Goal: Share content: Share content

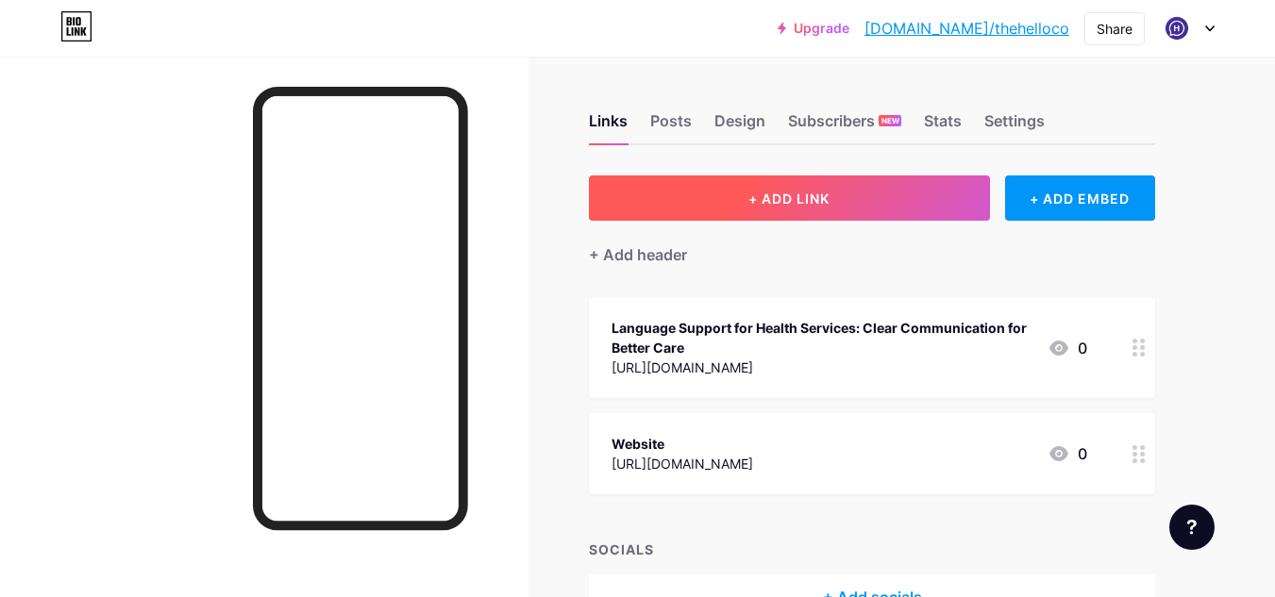
click at [798, 205] on span "+ ADD LINK" at bounding box center [788, 199] width 81 height 16
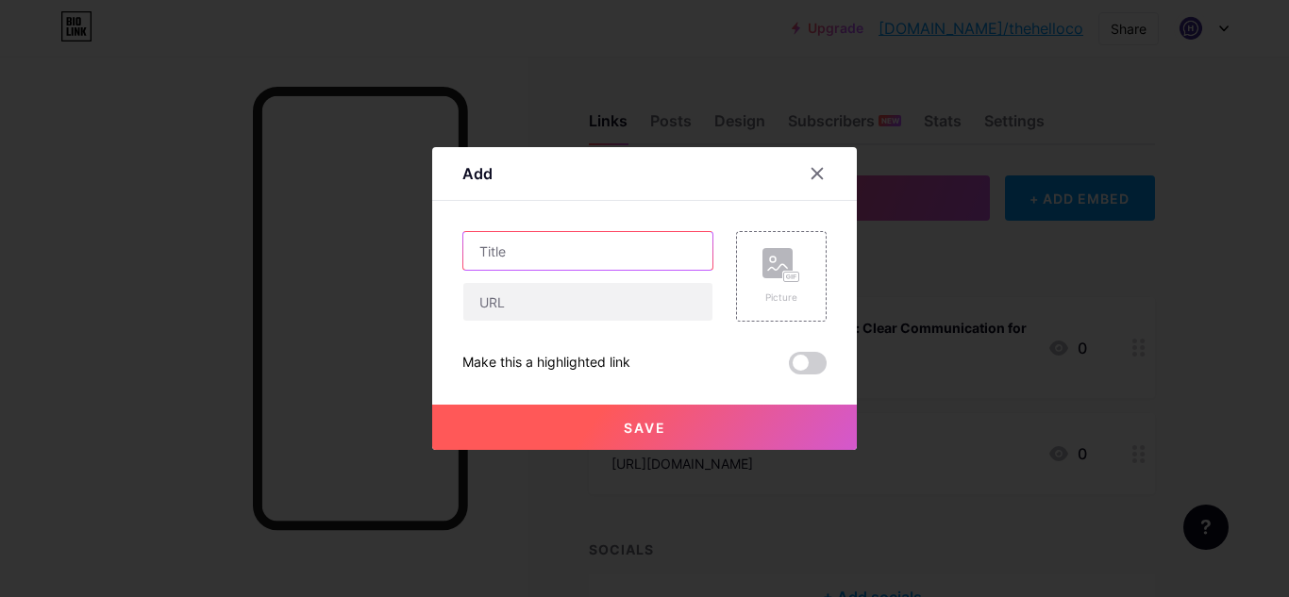
click at [541, 255] on input "text" at bounding box center [587, 251] width 249 height 38
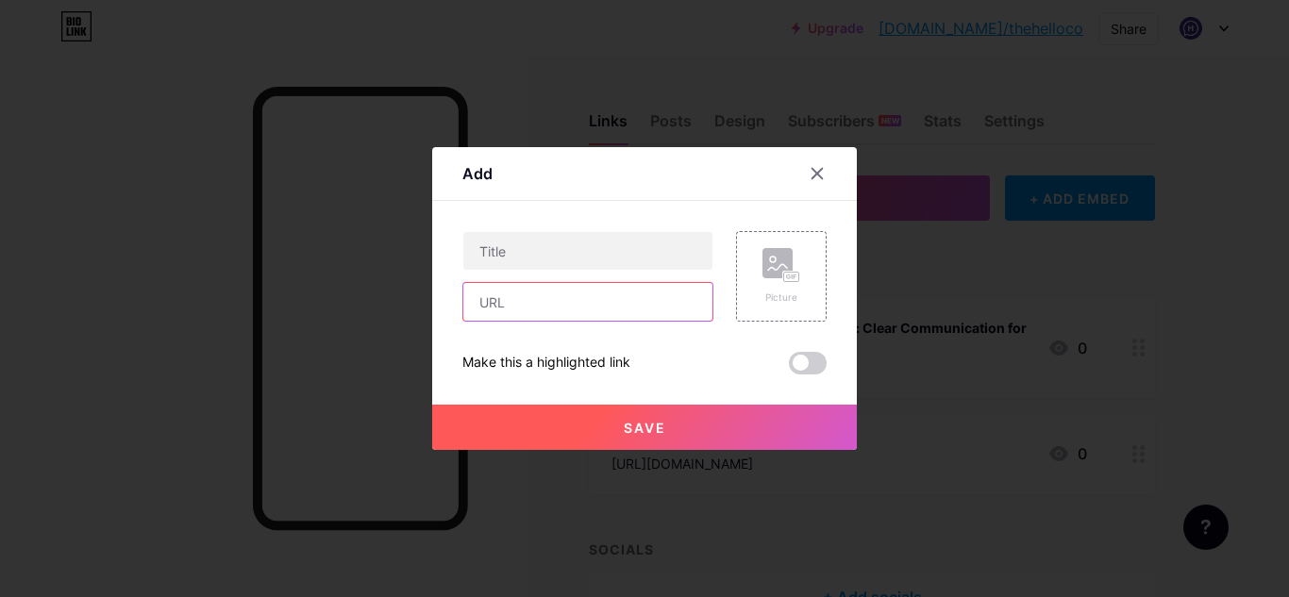
click at [485, 302] on input "text" at bounding box center [587, 302] width 249 height 38
paste input "[URL][DOMAIN_NAME]"
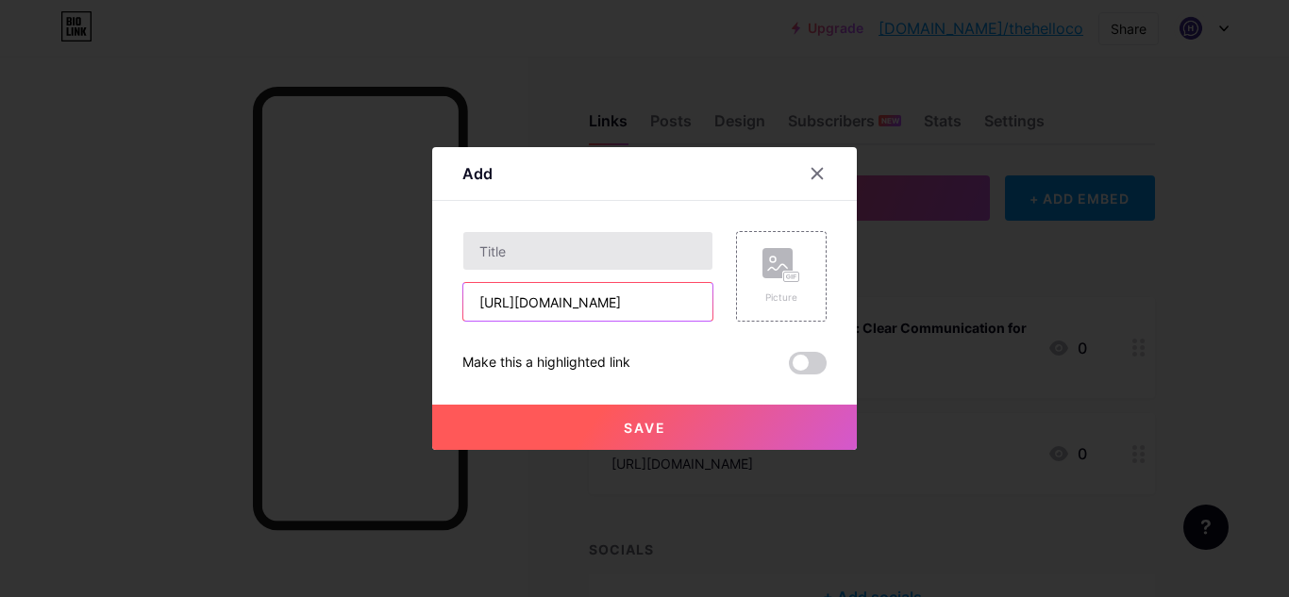
type input "[URL][DOMAIN_NAME]"
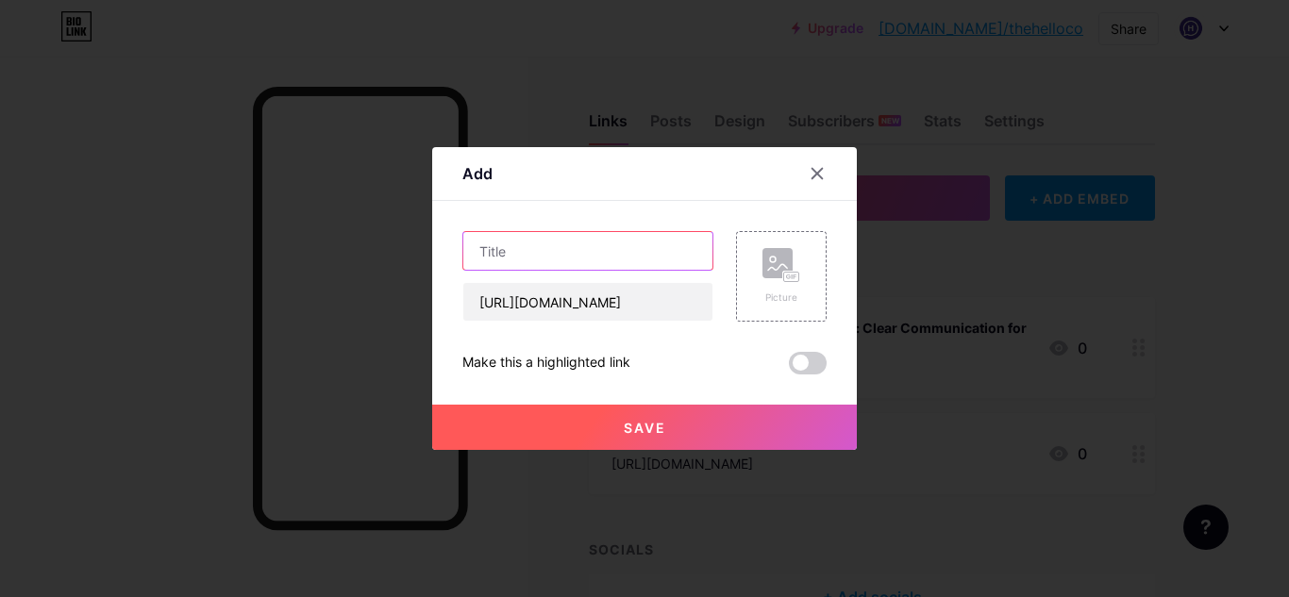
click at [521, 257] on input "text" at bounding box center [587, 251] width 249 height 38
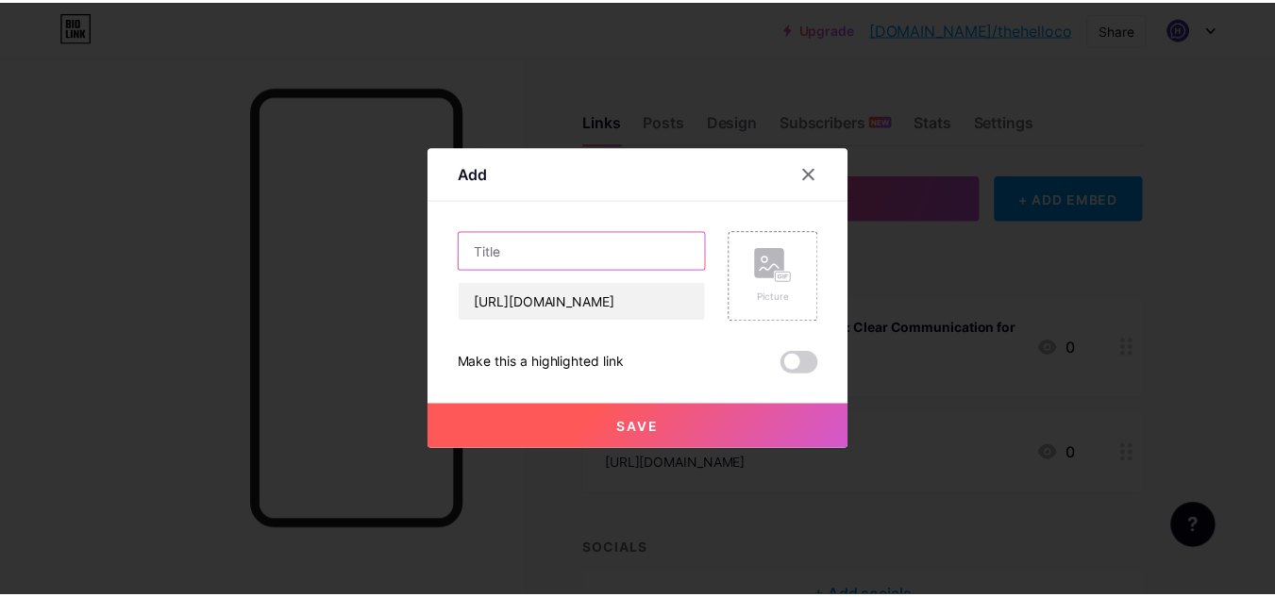
scroll to position [0, 0]
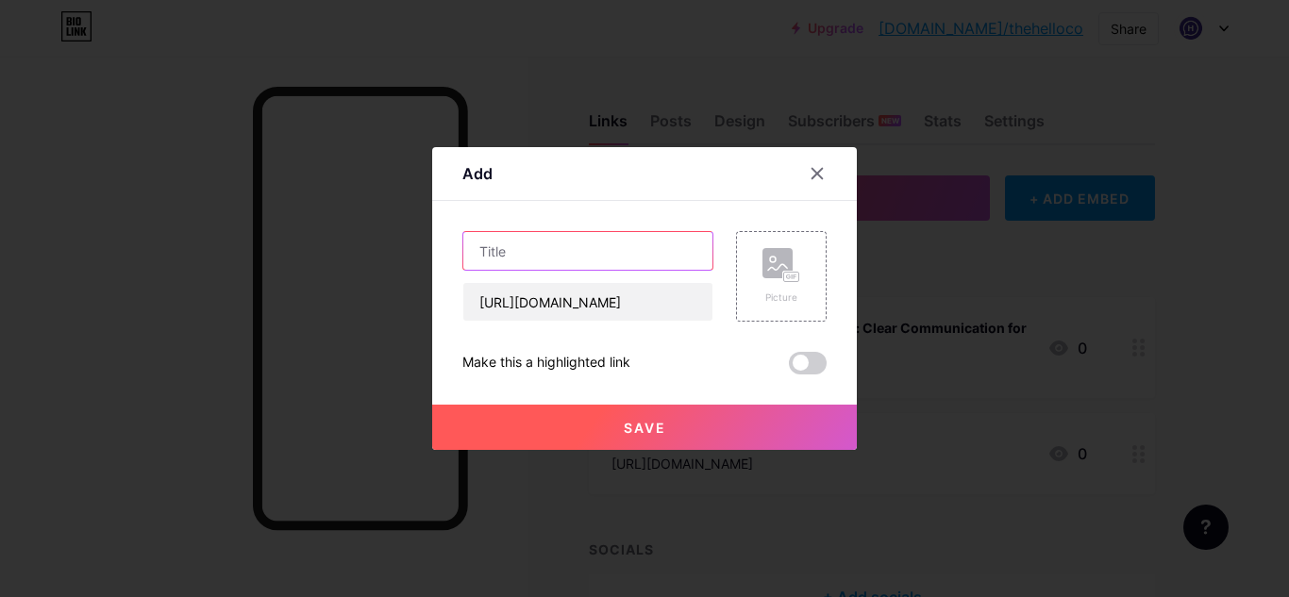
click at [485, 260] on input "text" at bounding box center [587, 251] width 249 height 38
type input "Document Translation Services"
click at [805, 355] on span at bounding box center [808, 363] width 38 height 23
click at [789, 368] on input "checkbox" at bounding box center [789, 368] width 0 height 0
click at [804, 361] on span at bounding box center [808, 363] width 38 height 23
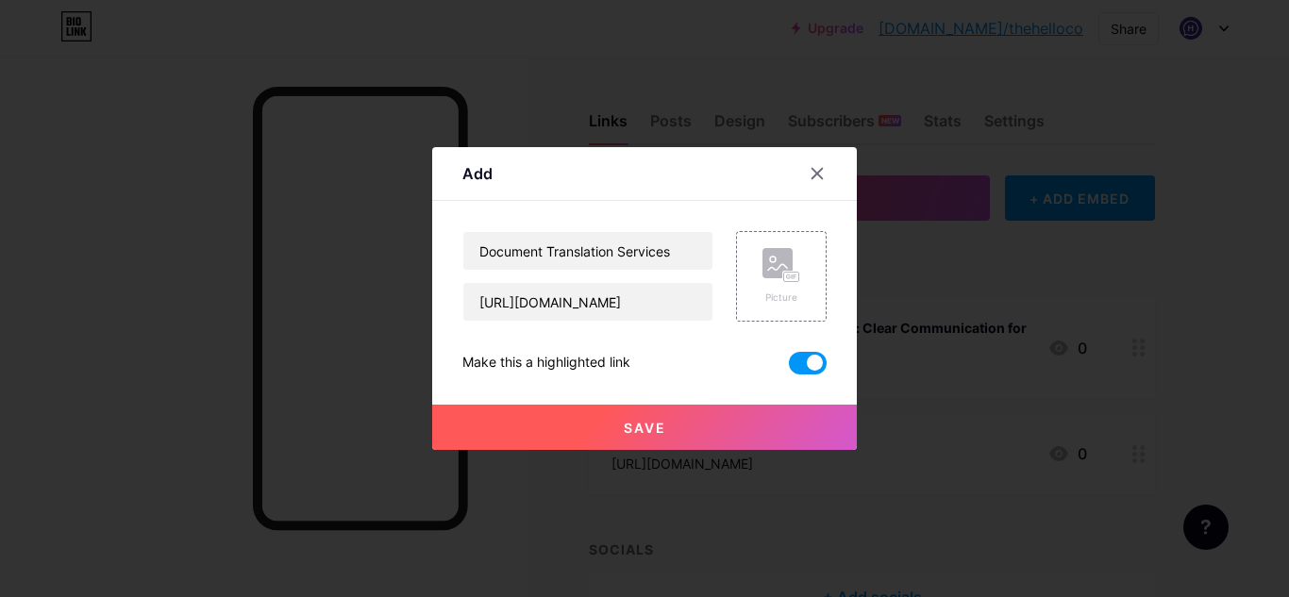
click at [789, 368] on input "checkbox" at bounding box center [789, 368] width 0 height 0
click at [745, 420] on button "Save" at bounding box center [644, 427] width 425 height 45
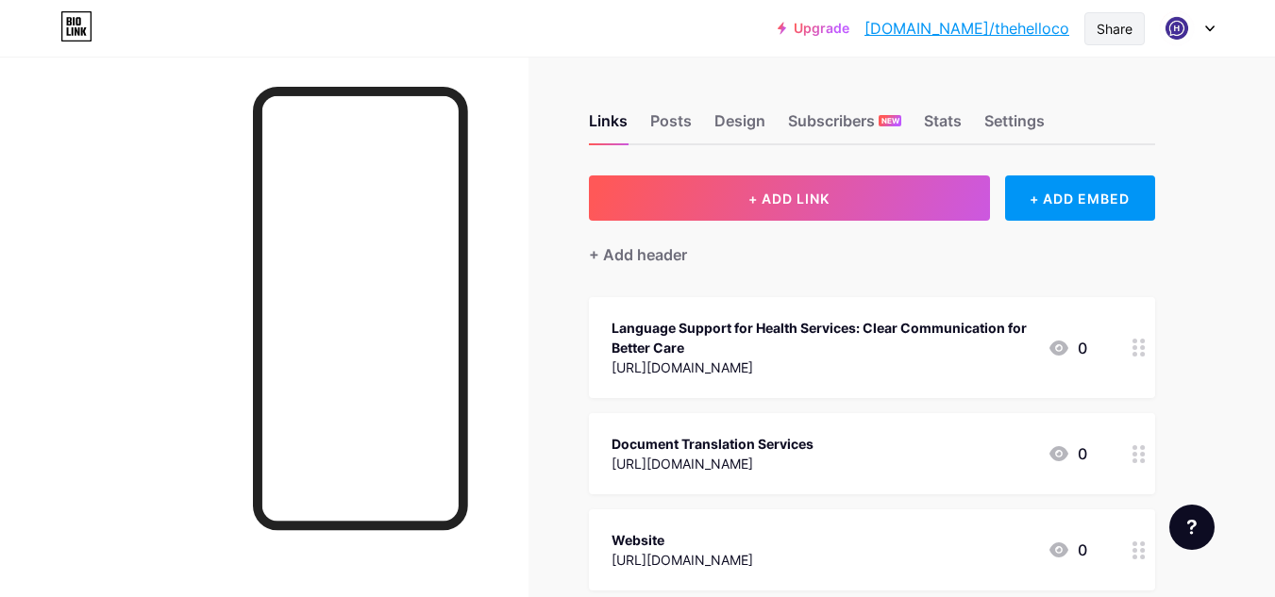
click at [1117, 27] on div "Share" at bounding box center [1115, 29] width 36 height 20
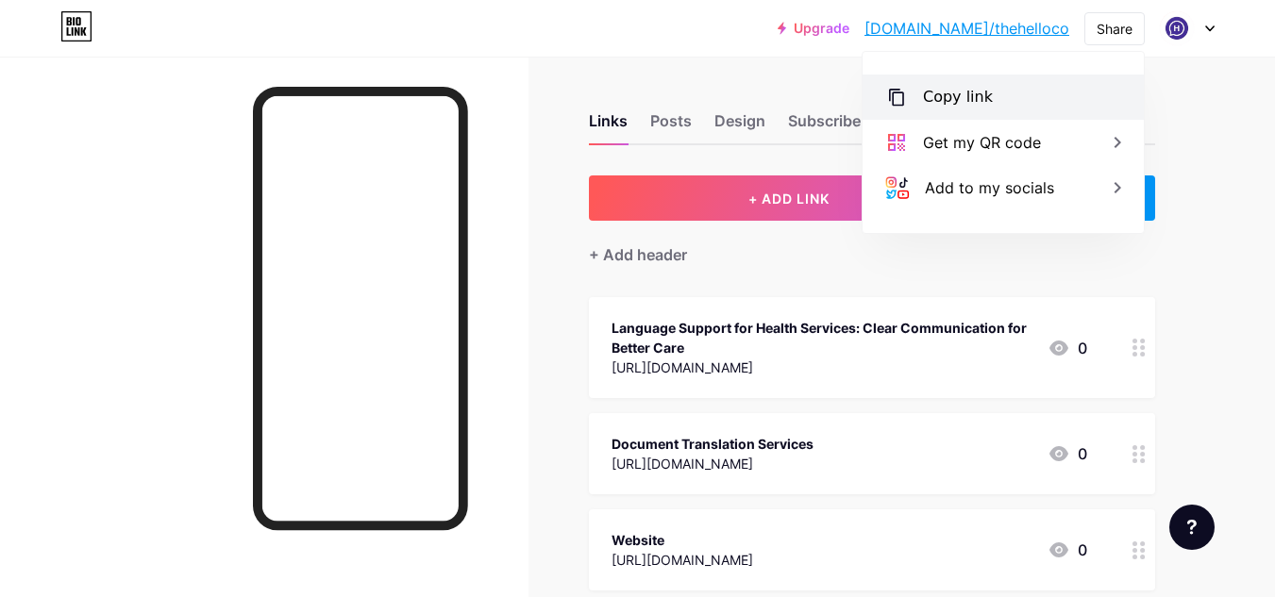
click at [966, 93] on div "Copy link" at bounding box center [958, 97] width 70 height 23
